Goal: Task Accomplishment & Management: Use online tool/utility

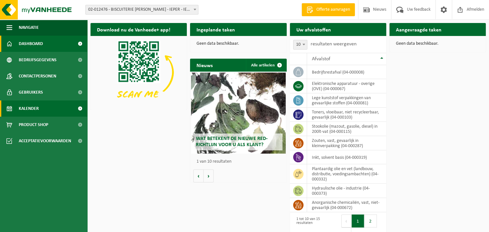
click at [81, 107] on span at bounding box center [80, 108] width 15 height 16
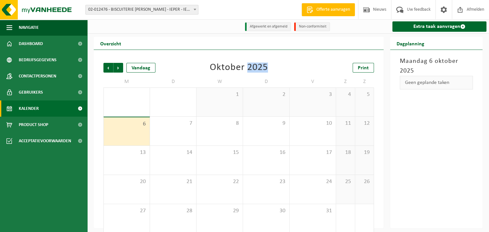
drag, startPoint x: 246, startPoint y: 67, endPoint x: 268, endPoint y: 68, distance: 21.7
click at [268, 68] on div "Vorige Volgende Vandaag Oktober 2025 Print" at bounding box center [238, 68] width 271 height 10
click at [264, 67] on div "Oktober 2025" at bounding box center [239, 68] width 58 height 10
click at [258, 65] on div "Oktober 2025" at bounding box center [239, 68] width 58 height 10
click at [436, 26] on link "Extra taak aanvragen" at bounding box center [440, 26] width 94 height 10
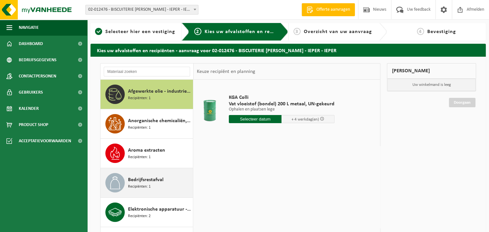
click at [150, 171] on div "Bedrijfsrestafval Recipiënten: 1" at bounding box center [147, 182] width 93 height 29
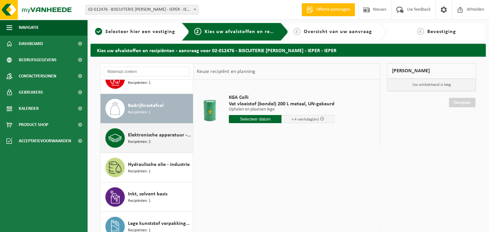
scroll to position [88, 0]
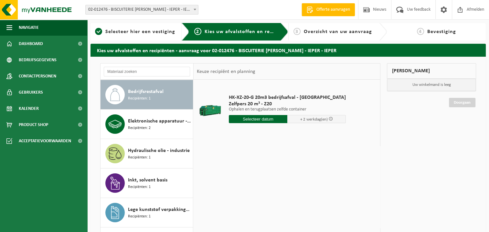
click at [255, 120] on input "text" at bounding box center [258, 119] width 59 height 8
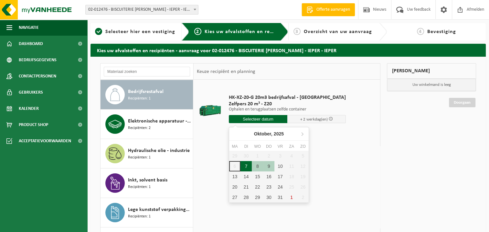
click at [246, 165] on div "7" at bounding box center [246, 166] width 11 height 10
type input "Van 2025-10-07"
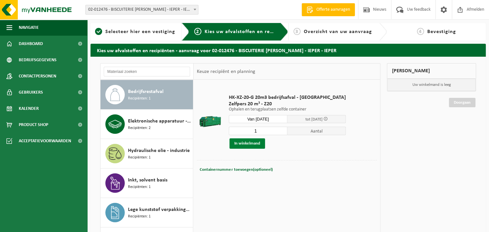
click at [250, 143] on button "In winkelmand" at bounding box center [248, 143] width 36 height 10
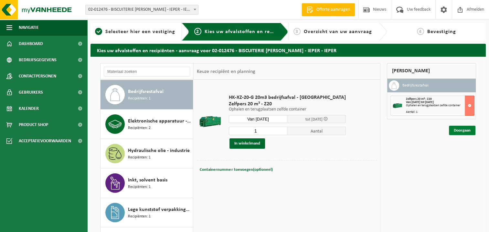
click at [468, 128] on link "Doorgaan" at bounding box center [462, 129] width 27 height 9
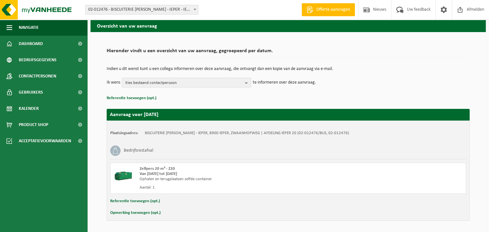
scroll to position [45, 0]
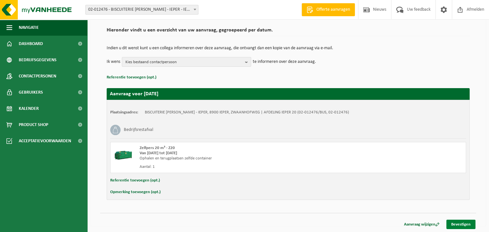
click at [459, 225] on link "Bevestigen" at bounding box center [461, 223] width 29 height 9
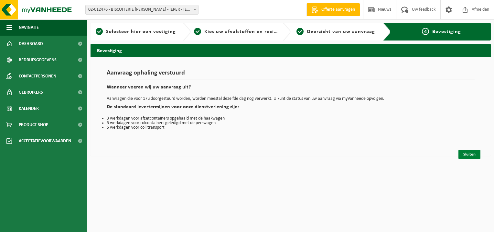
click at [467, 152] on link "Sluiten" at bounding box center [470, 153] width 22 height 9
